Goal: Task Accomplishment & Management: Use online tool/utility

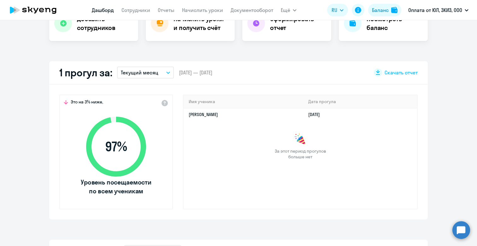
scroll to position [129, 0]
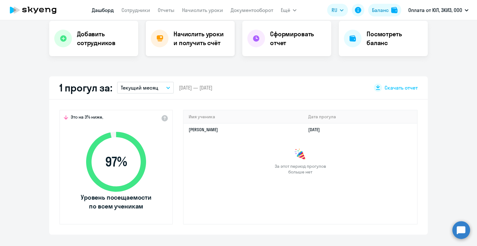
click at [206, 44] on h4 "Начислить уроки и получить счёт" at bounding box center [200, 39] width 55 height 18
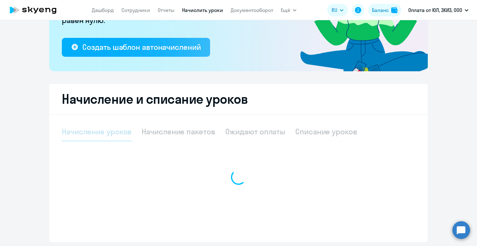
select select "10"
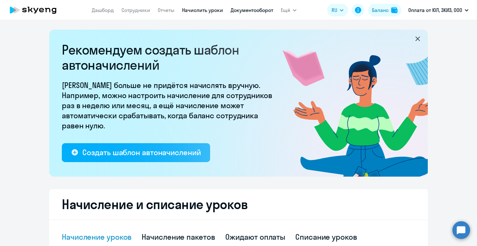
click at [247, 12] on link "Документооборот" at bounding box center [251, 10] width 43 height 6
